Goal: Find contact information: Find contact information

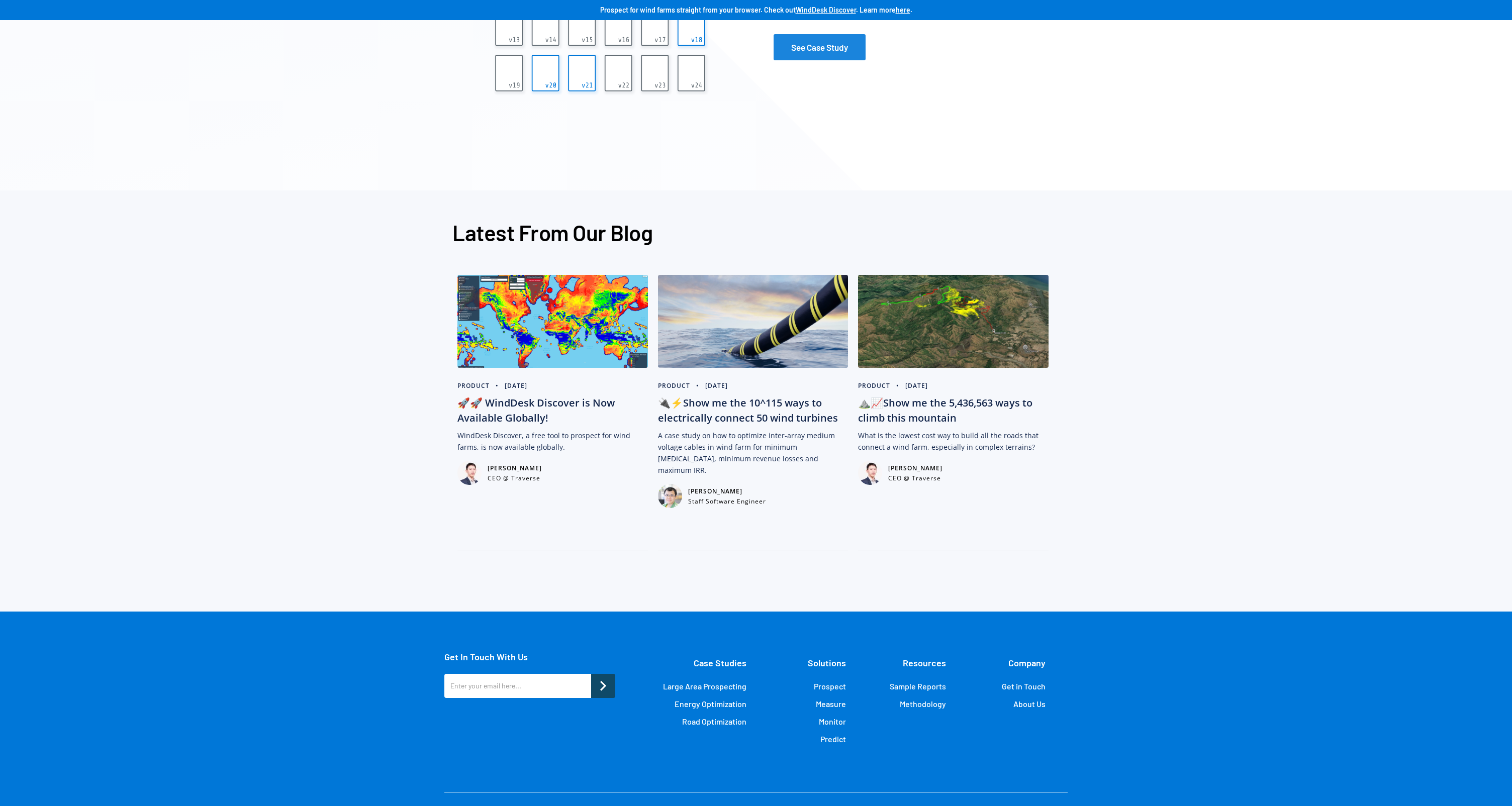
scroll to position [2331, 0]
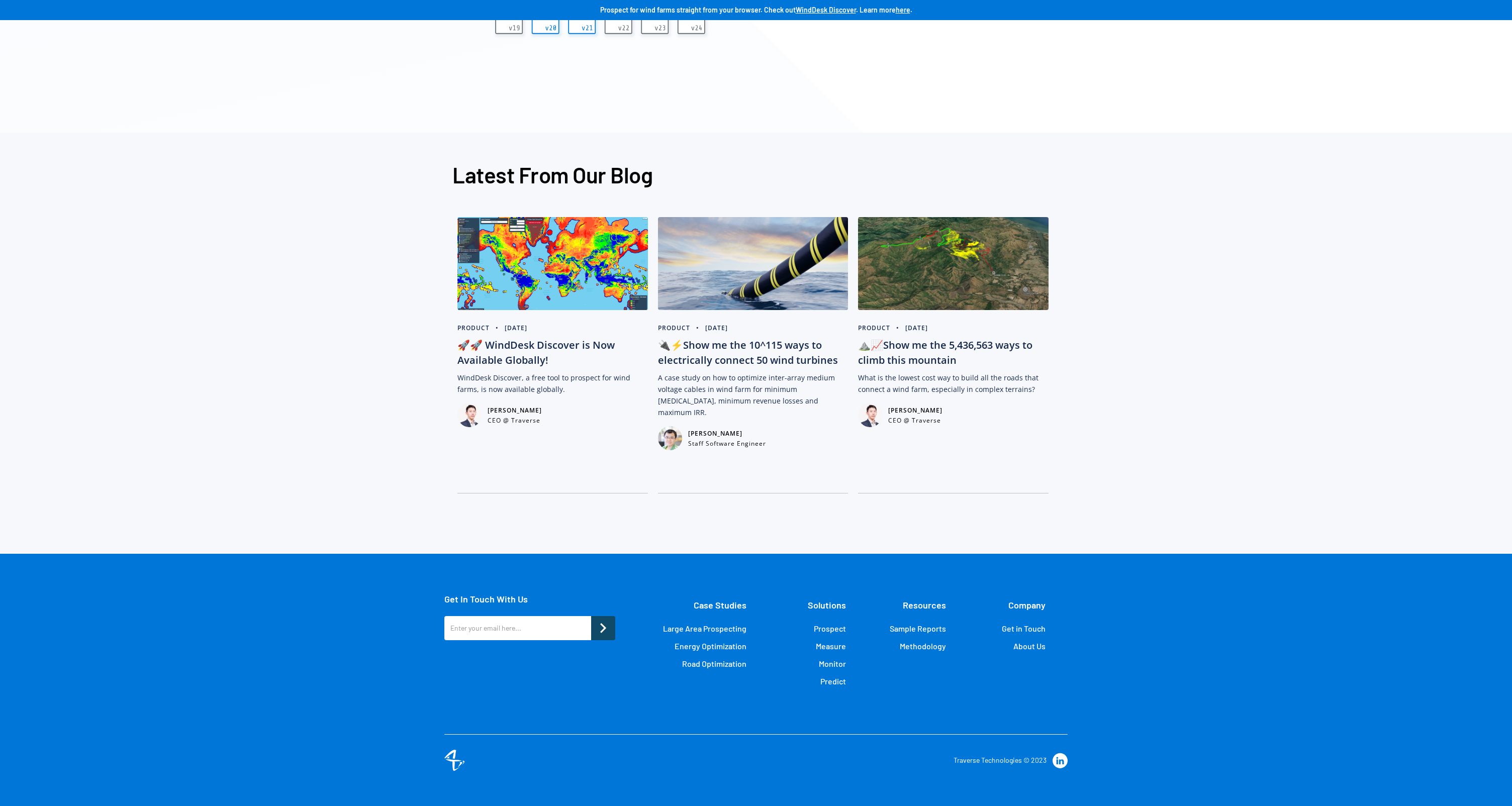
click at [1028, 643] on link "About Us" at bounding box center [1029, 646] width 32 height 10
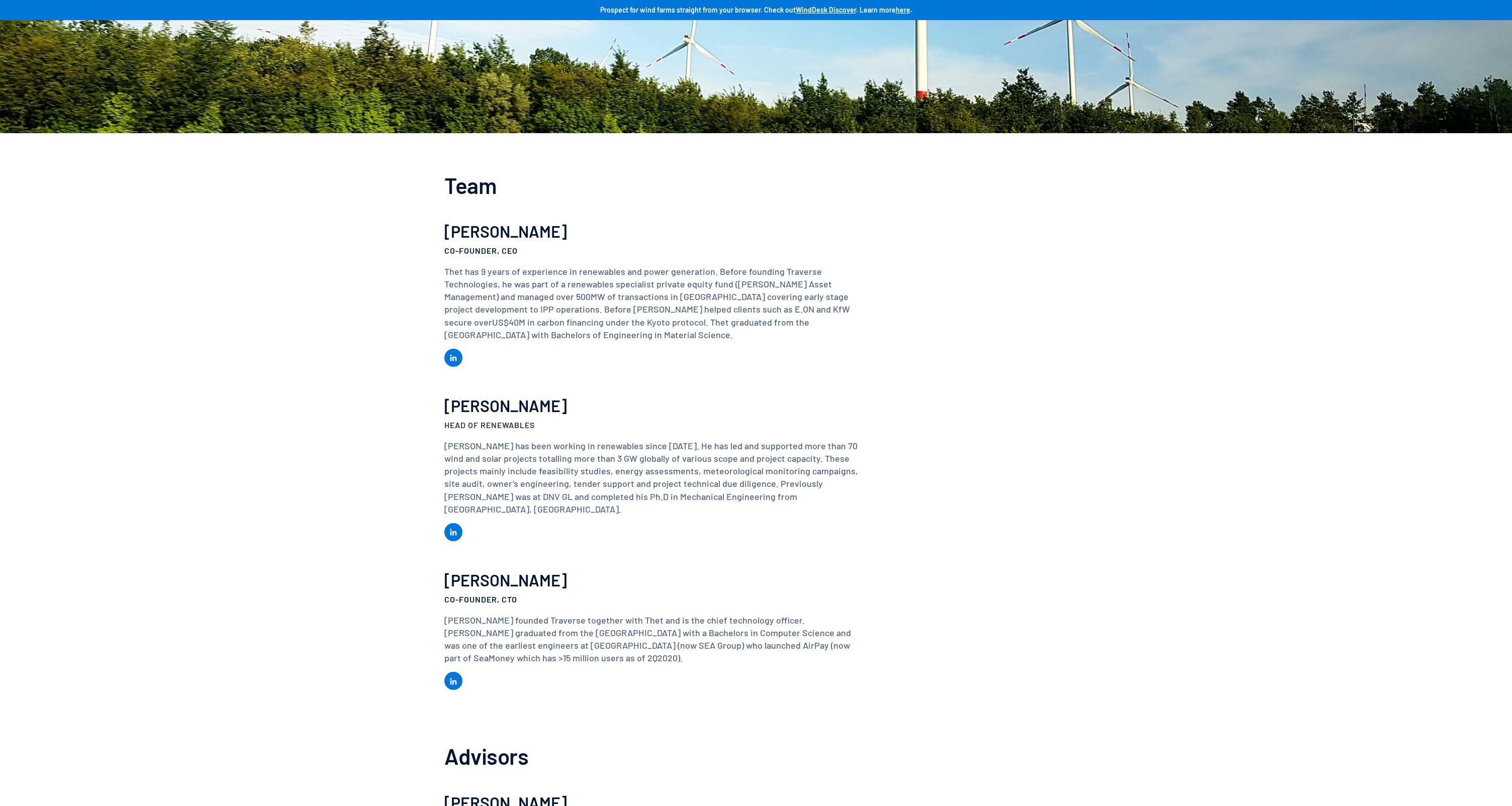
scroll to position [709, 0]
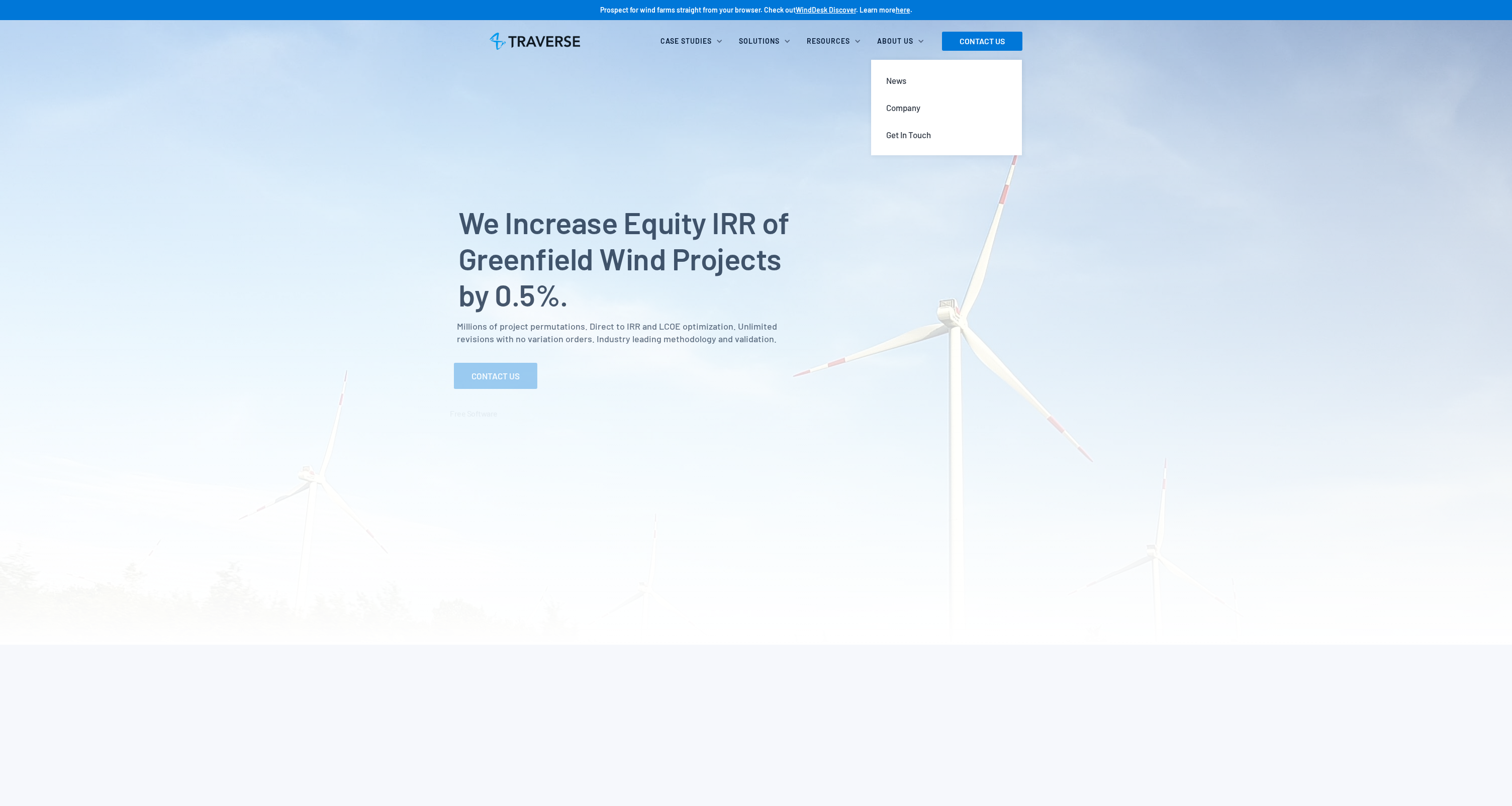
click at [905, 39] on div "About Us" at bounding box center [895, 41] width 36 height 10
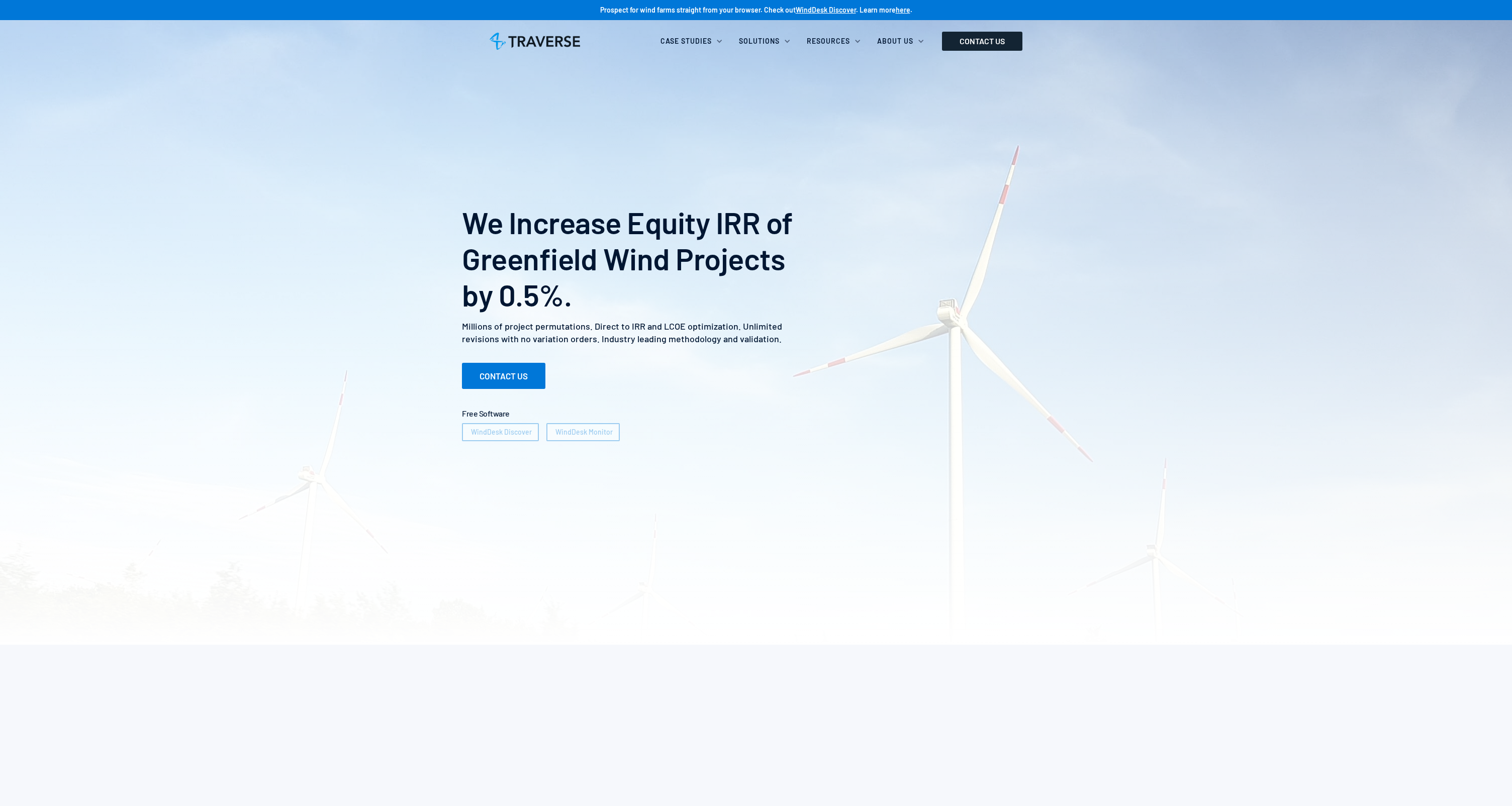
click at [951, 39] on link "CONTACT US" at bounding box center [982, 41] width 80 height 19
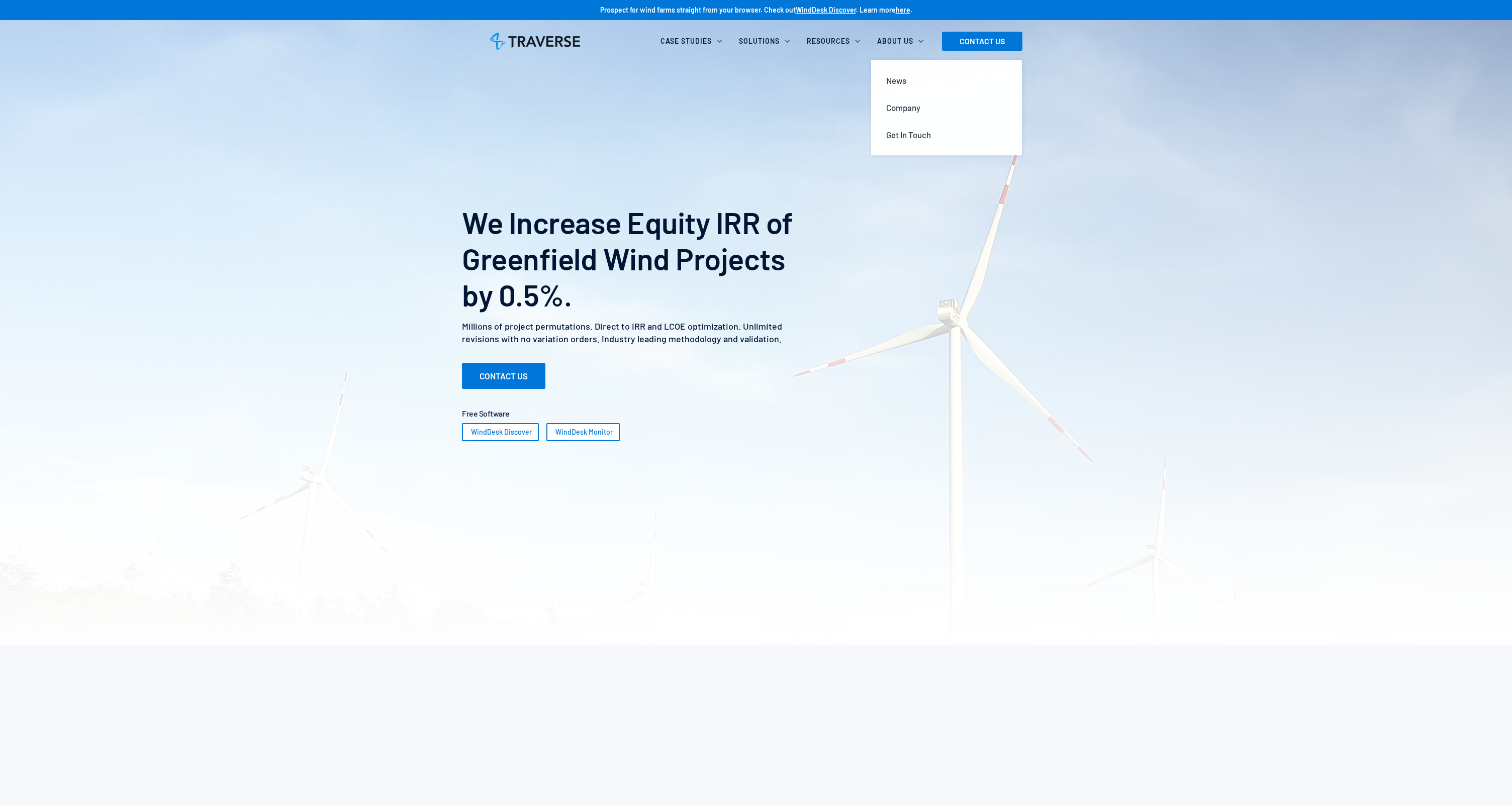
click at [887, 38] on div "About Us" at bounding box center [895, 41] width 36 height 10
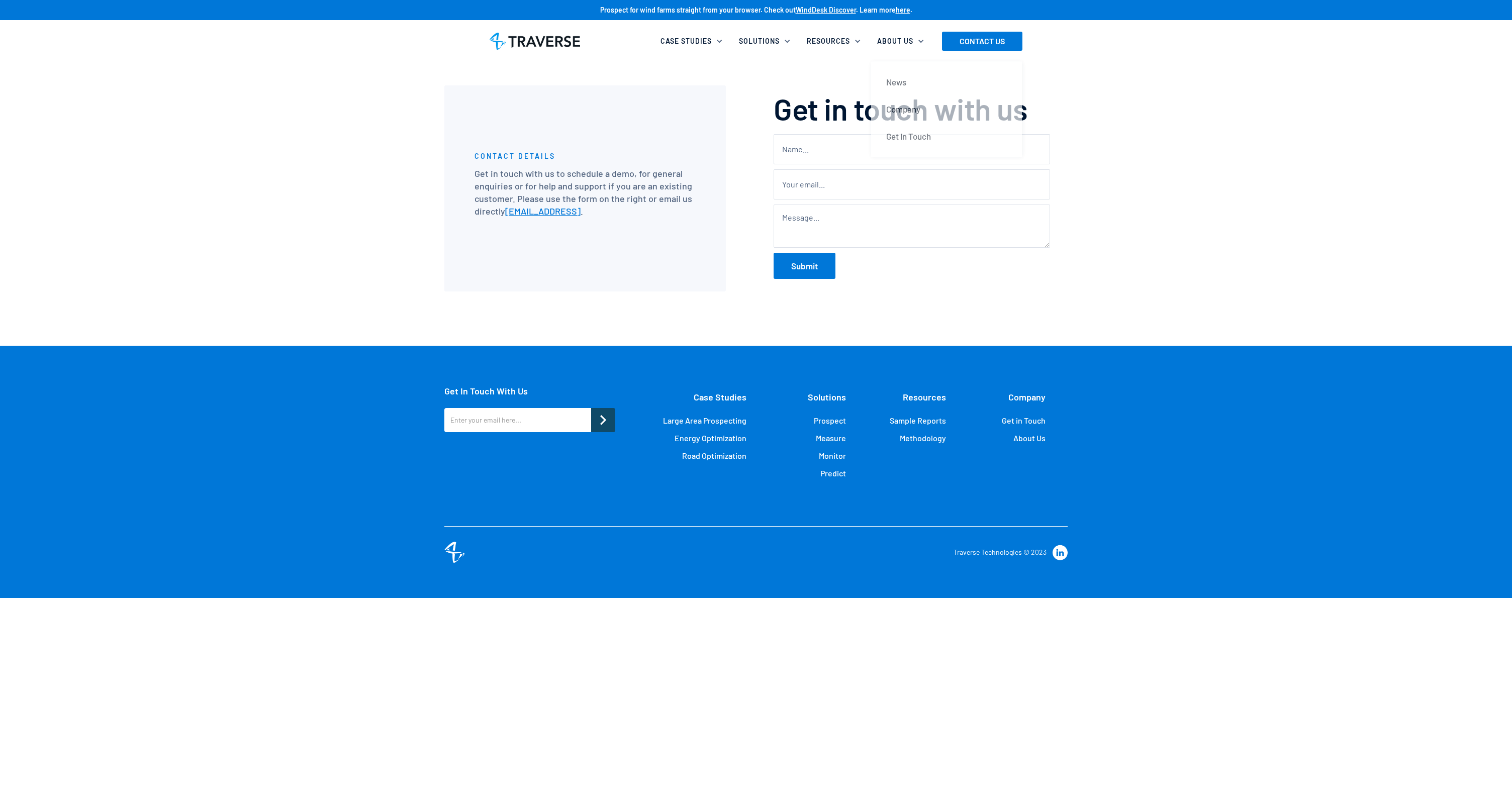
click at [893, 42] on div "About Us" at bounding box center [895, 41] width 36 height 10
click at [891, 52] on div "Case Studies Large Area Prospecting Energy Optimization Road Optimization Solut…" at bounding box center [756, 41] width 1512 height 42
click at [1035, 431] on div "Company Get in Touch About Us" at bounding box center [1002, 436] width 100 height 100
click at [1031, 435] on link "About Us" at bounding box center [1029, 438] width 32 height 10
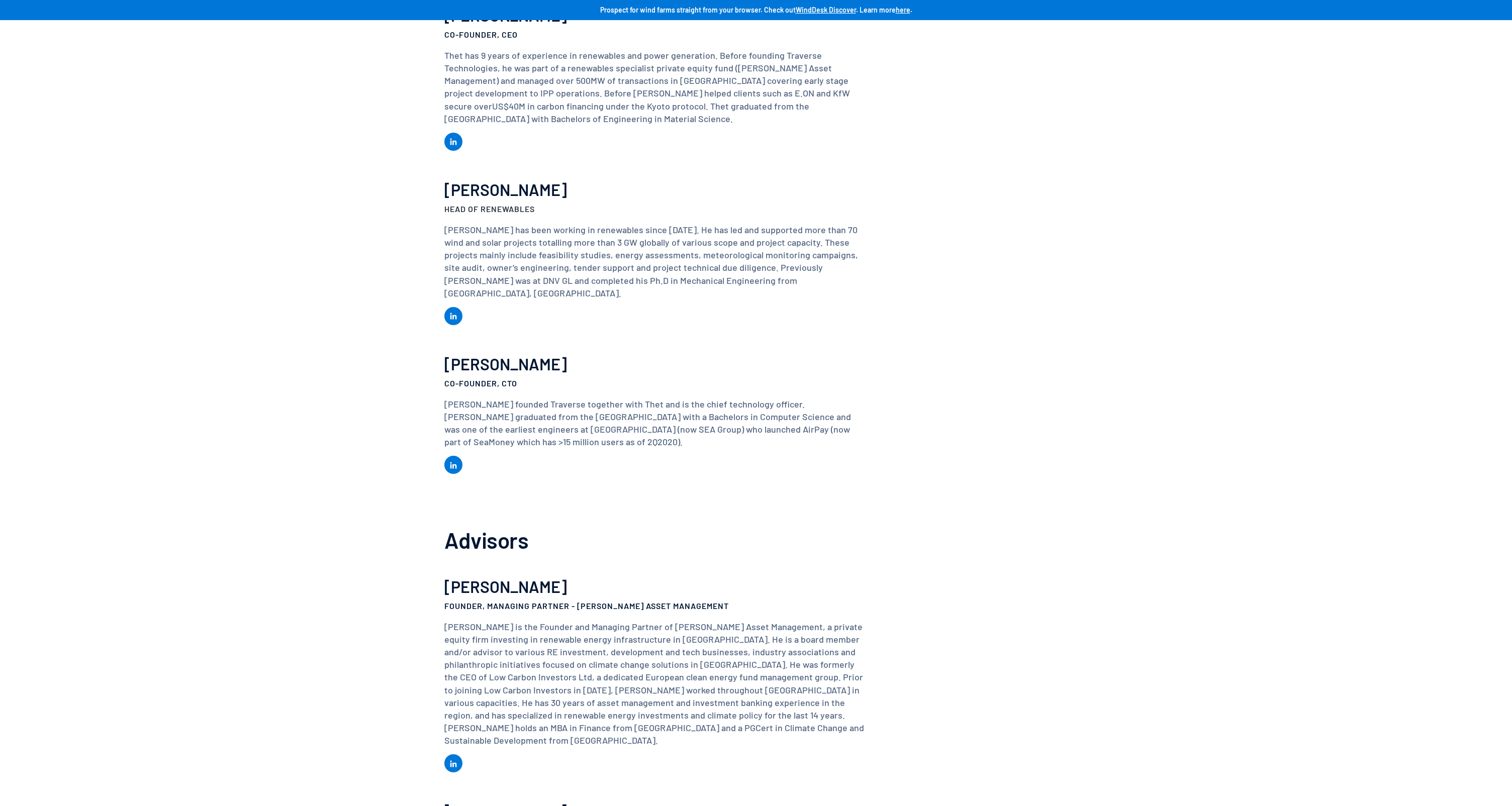
scroll to position [887, 0]
